Goal: Task Accomplishment & Management: Manage account settings

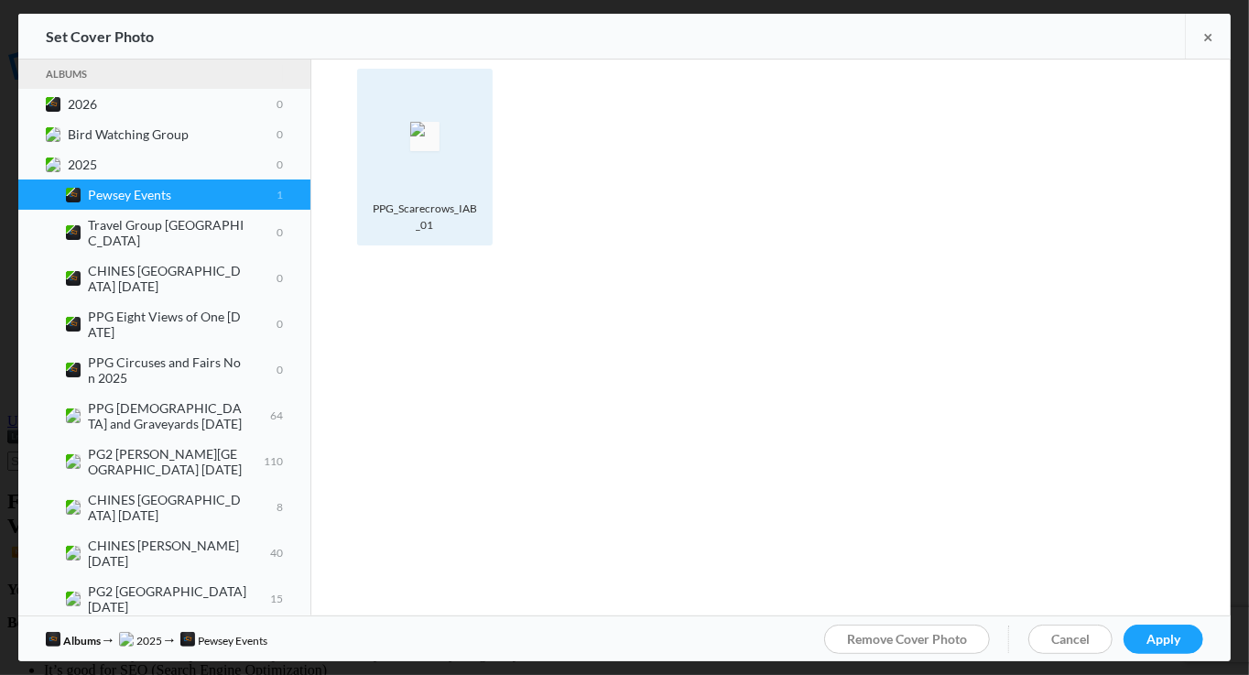
click at [440, 147] on img at bounding box center [424, 136] width 29 height 29
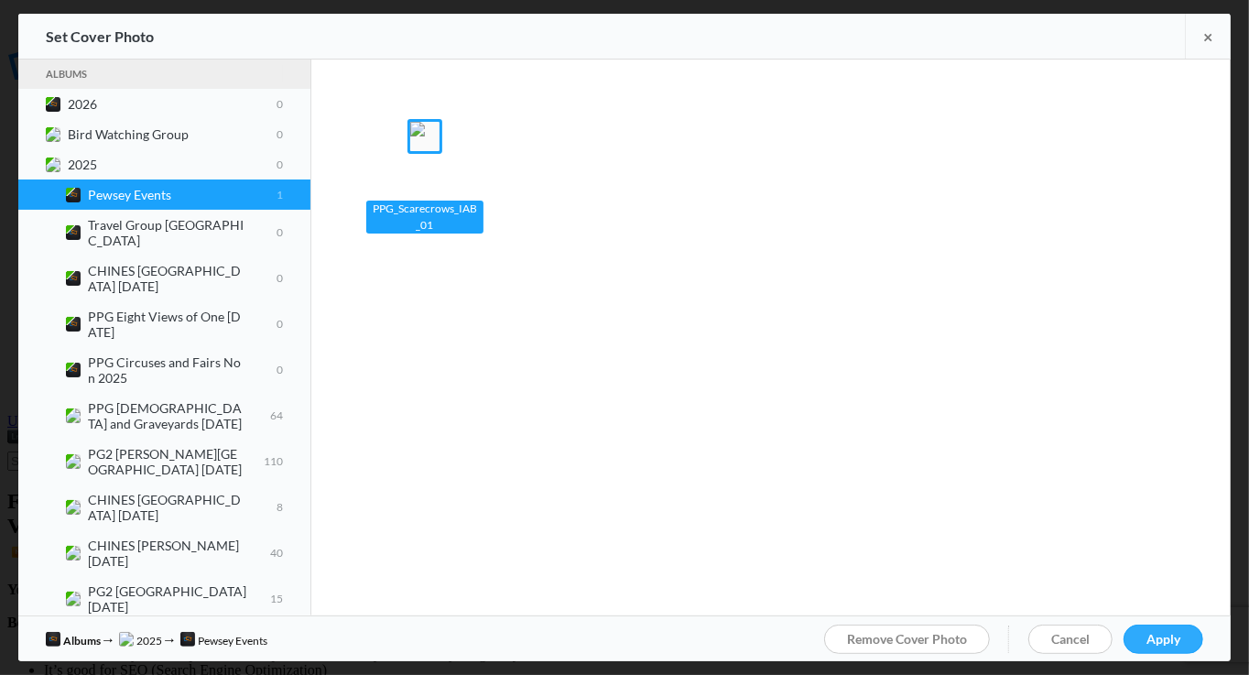
click at [1183, 635] on link "Apply" at bounding box center [1164, 639] width 80 height 29
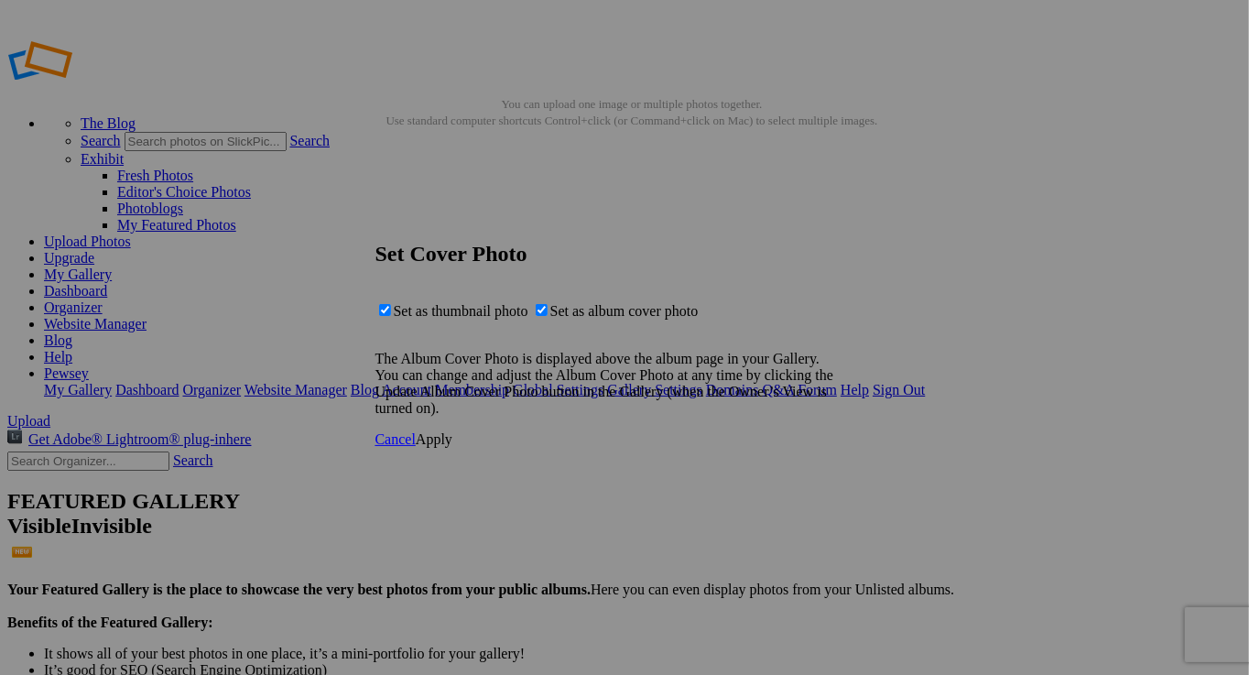
click at [452, 447] on span "Apply" at bounding box center [434, 439] width 37 height 16
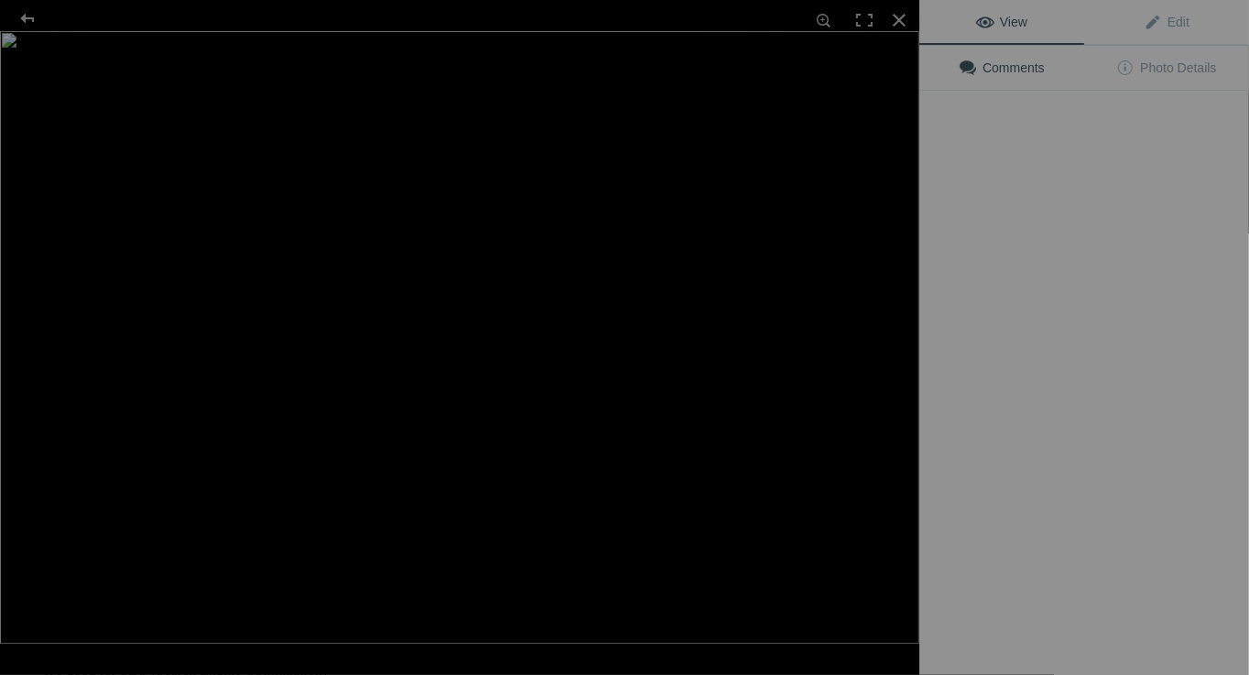
click at [497, 265] on img at bounding box center [460, 337] width 920 height 613
